Goal: Check status: Check status

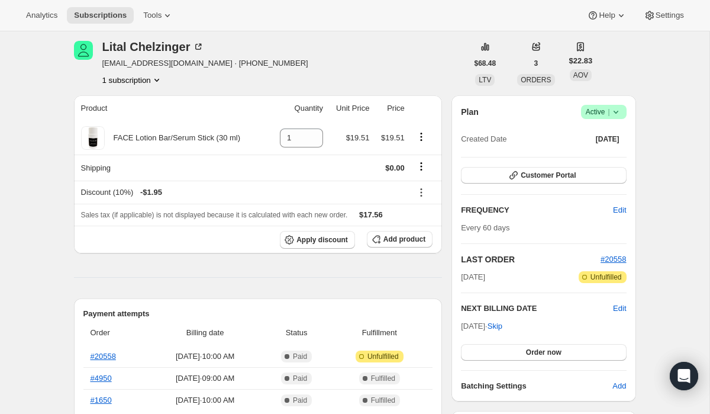
scroll to position [44, 0]
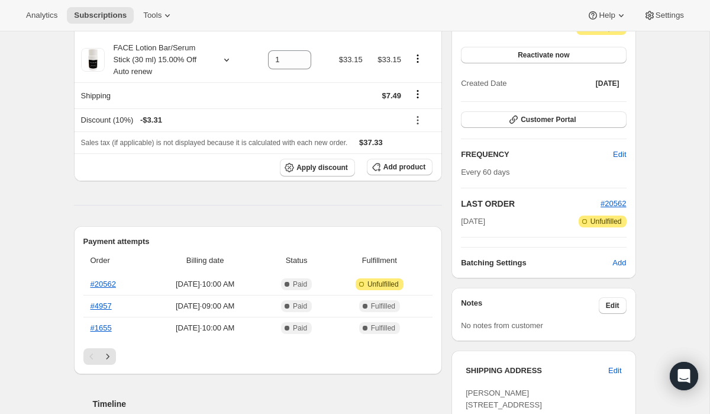
scroll to position [135, 0]
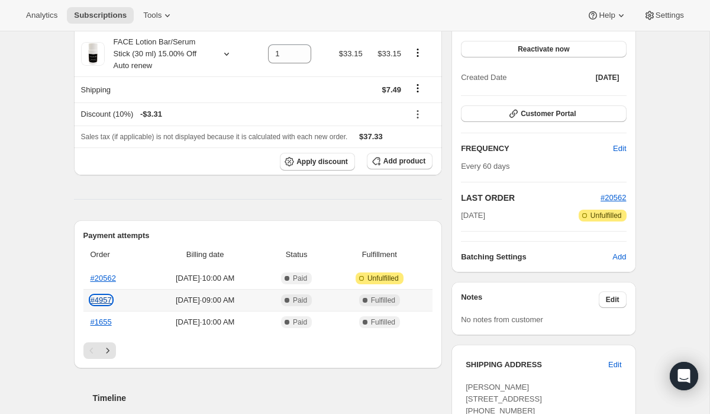
click at [104, 300] on link "#4957" at bounding box center [101, 299] width 21 height 9
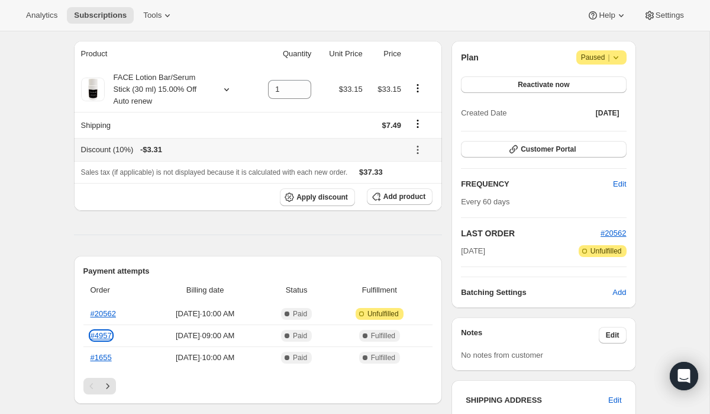
scroll to position [70, 0]
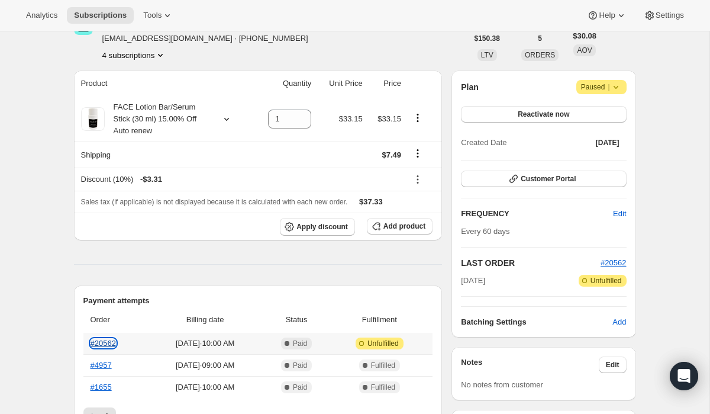
click at [111, 345] on link "#20562" at bounding box center [103, 343] width 25 height 9
